Goal: Transaction & Acquisition: Purchase product/service

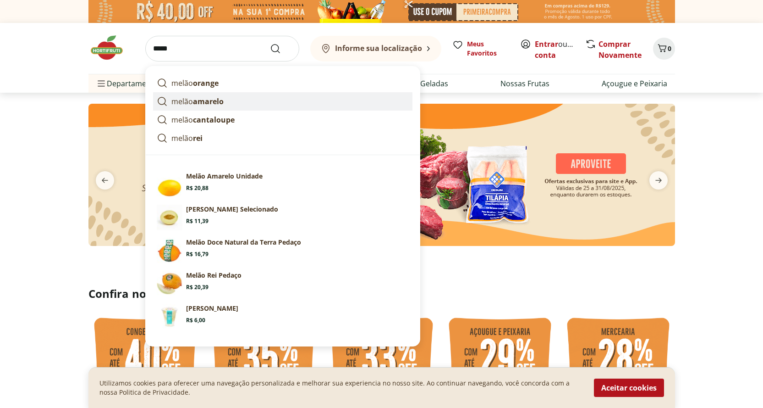
click at [215, 101] on strong "amarelo" at bounding box center [208, 101] width 31 height 10
type input "**********"
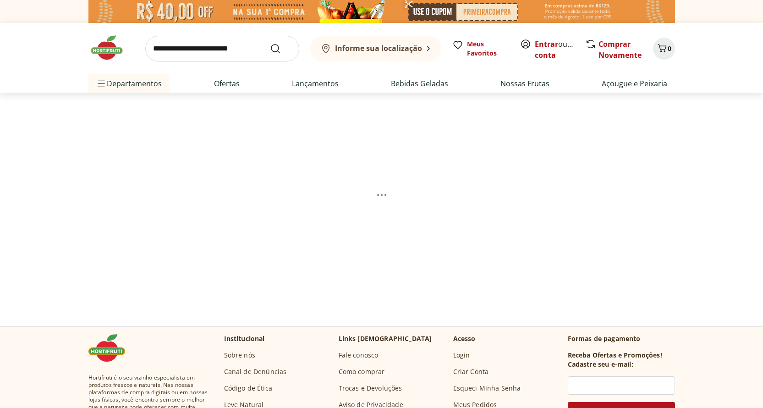
select select "**********"
